Goal: Find specific page/section: Find specific page/section

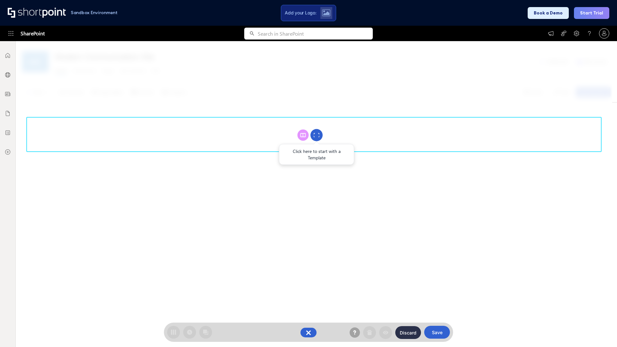
click at [317, 135] on circle at bounding box center [317, 135] width 12 height 12
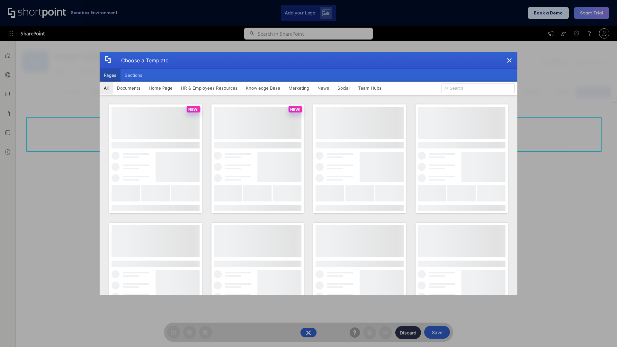
click at [110, 75] on button "Pages" at bounding box center [110, 75] width 21 height 13
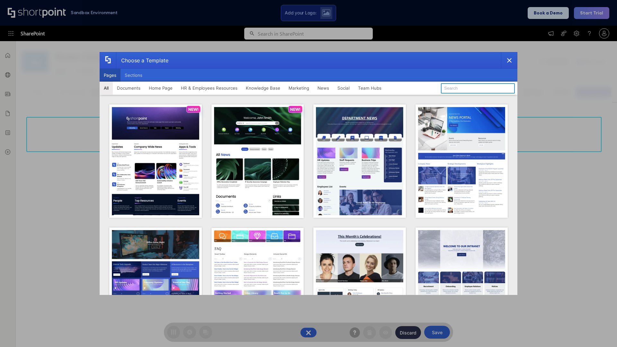
type input "Social Layout 1"
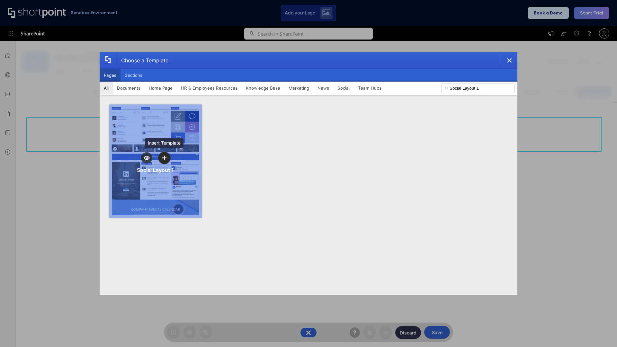
click at [164, 158] on icon "template selector" at bounding box center [164, 158] width 5 height 5
